Goal: Check status

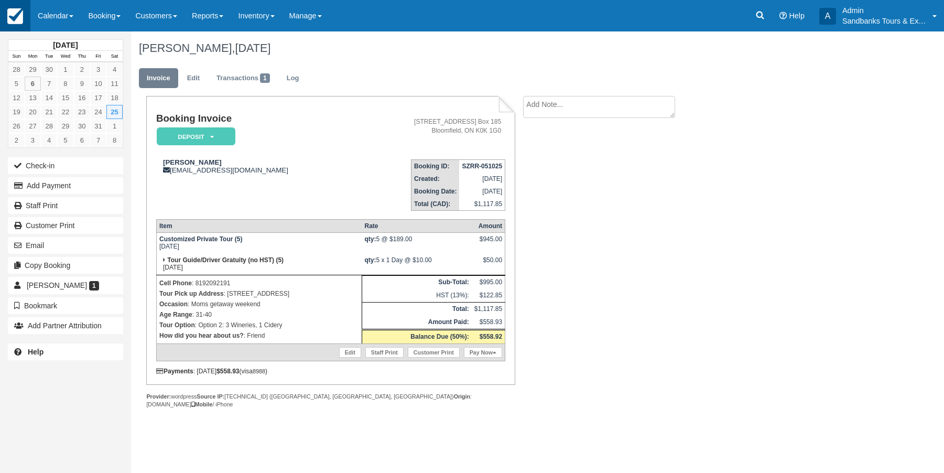
click at [12, 15] on img at bounding box center [15, 16] width 16 height 16
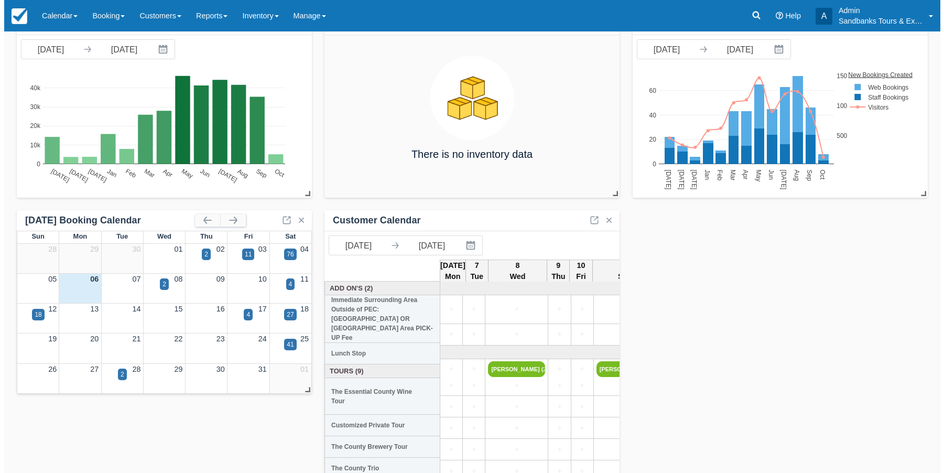
scroll to position [105, 0]
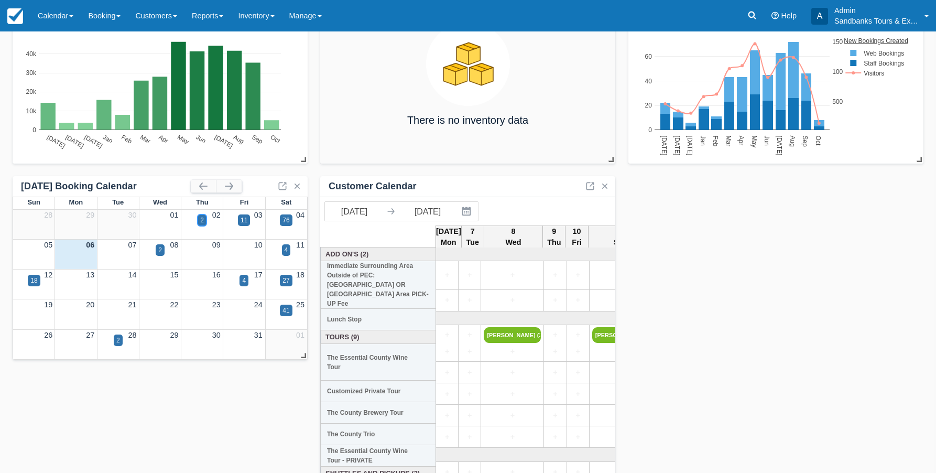
click at [202, 219] on div "2" at bounding box center [202, 219] width 4 height 9
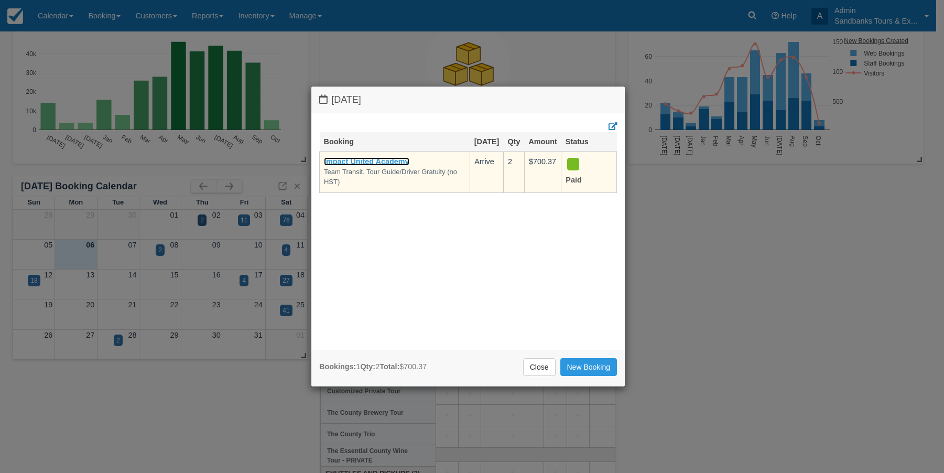
click at [372, 164] on link "Impact United Academy" at bounding box center [366, 161] width 85 height 8
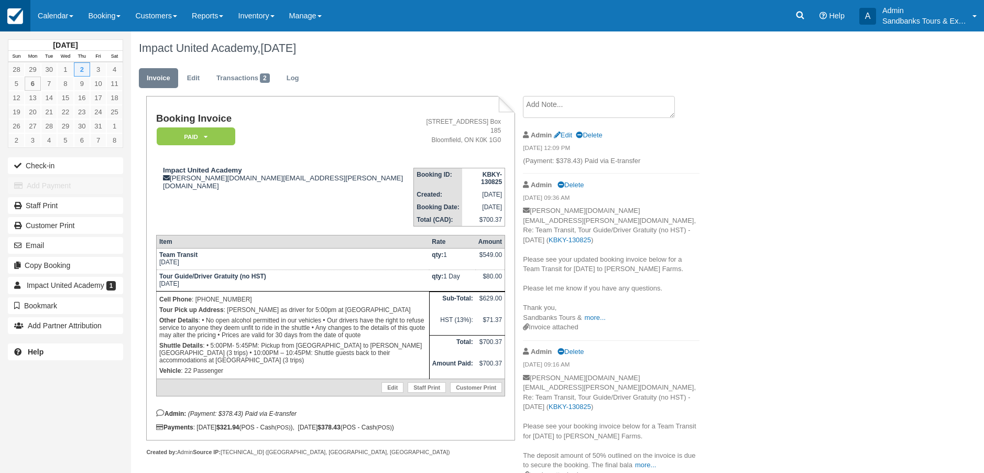
click at [17, 18] on img at bounding box center [15, 16] width 16 height 16
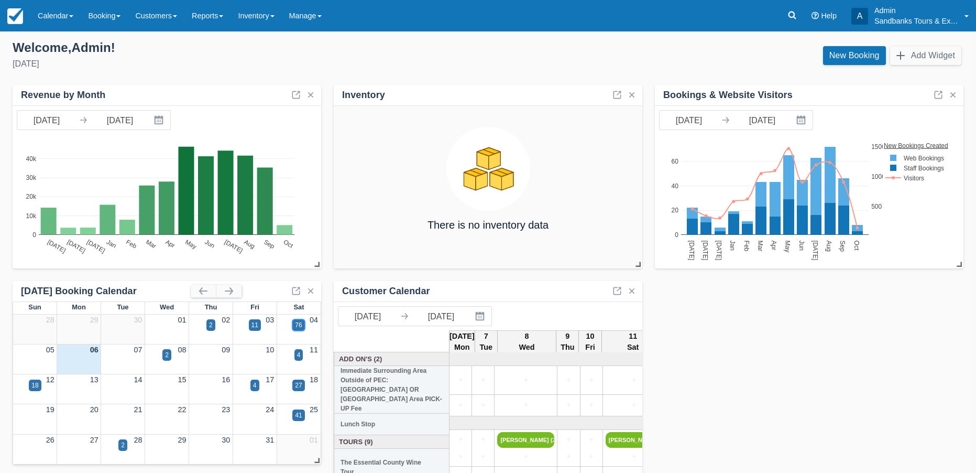
click at [300, 324] on div "76" at bounding box center [298, 324] width 7 height 9
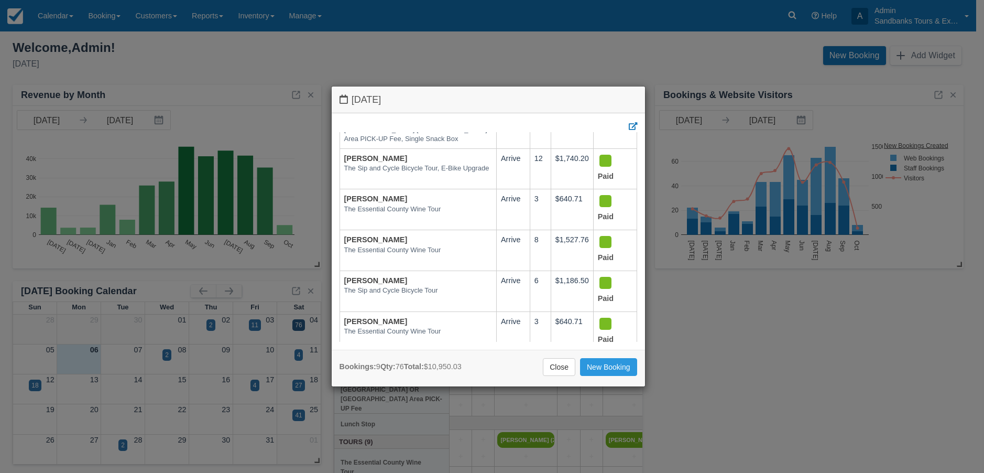
scroll to position [210, 0]
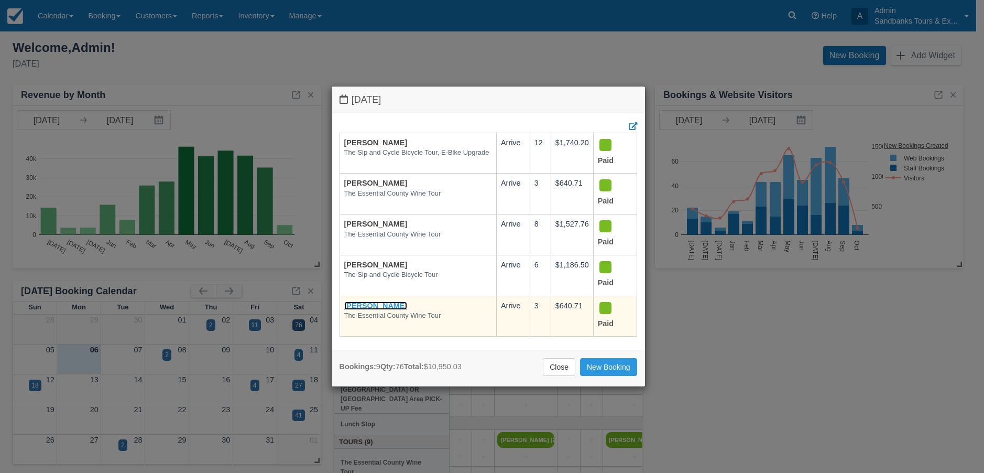
click at [356, 301] on link "[PERSON_NAME]" at bounding box center [375, 305] width 63 height 8
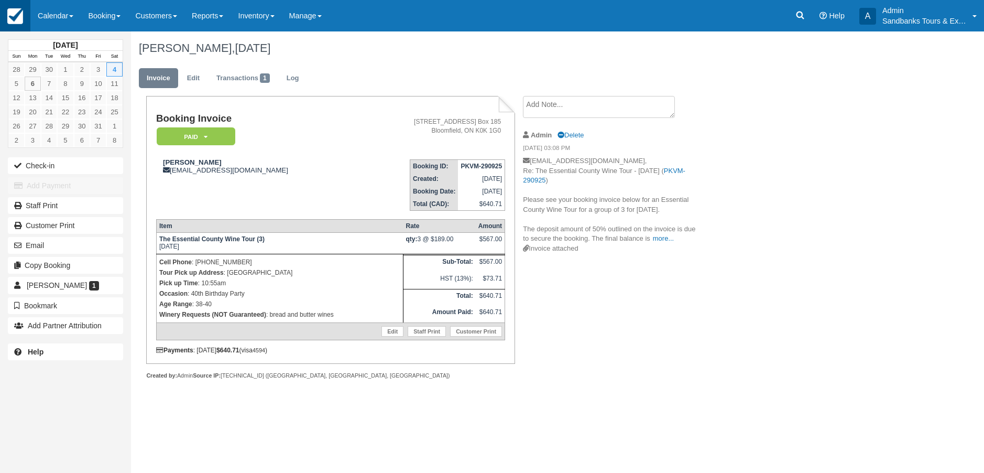
click at [11, 16] on img at bounding box center [15, 16] width 16 height 16
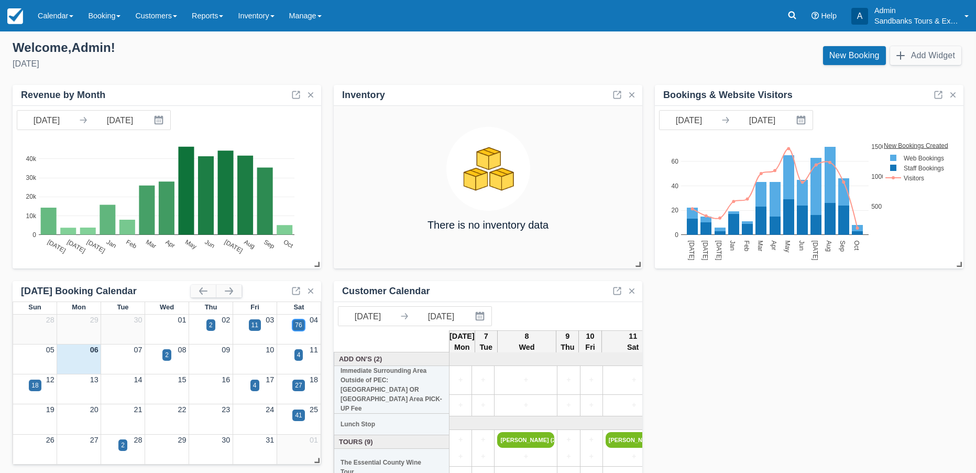
click at [298, 325] on div "76" at bounding box center [298, 324] width 7 height 9
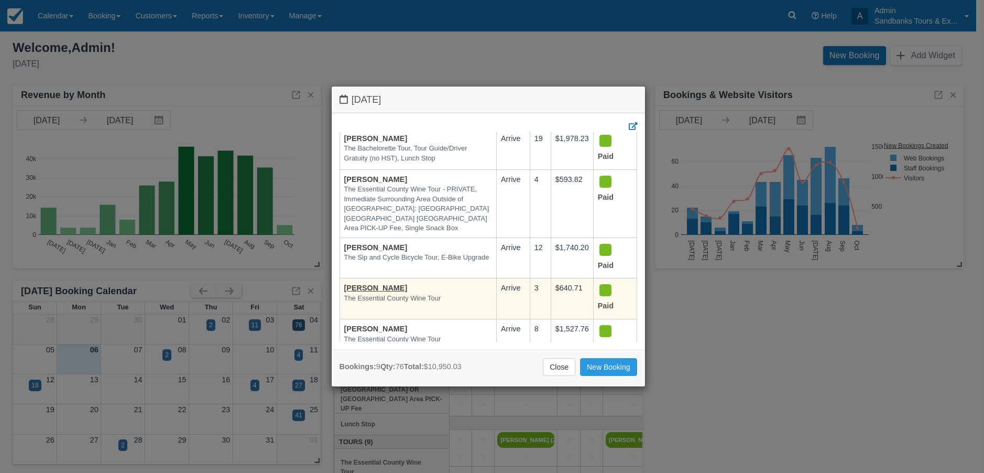
scroll to position [52, 0]
